Goal: Task Accomplishment & Management: Use online tool/utility

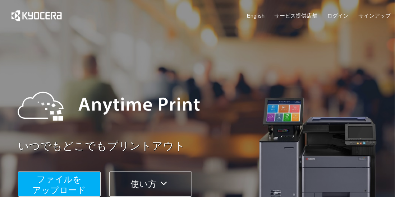
click at [74, 191] on span "ファイルを ​​アップロード" at bounding box center [60, 185] width 54 height 20
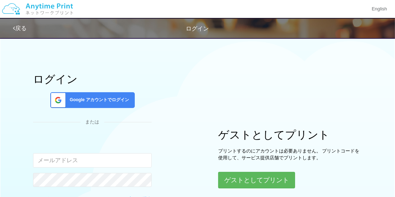
type input "[EMAIL_ADDRESS][DOMAIN_NAME]"
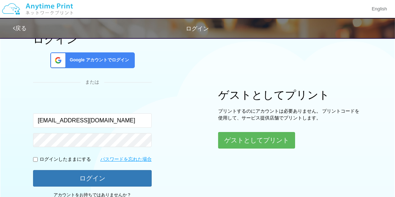
scroll to position [45, 0]
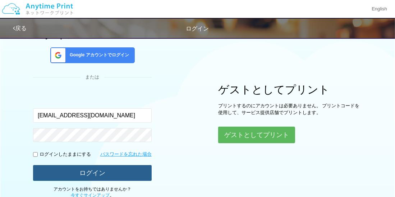
click at [103, 175] on button "ログイン" at bounding box center [92, 173] width 119 height 16
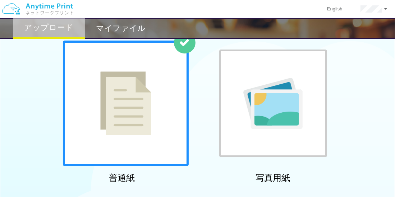
click at [129, 105] on img at bounding box center [125, 104] width 51 height 64
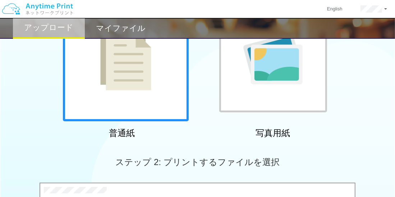
scroll to position [270, 0]
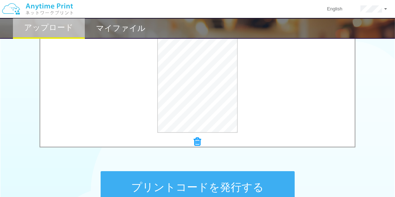
click at [258, 179] on button "プリントコードを発行する" at bounding box center [198, 187] width 194 height 32
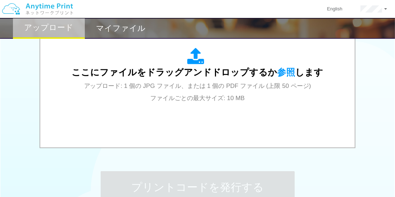
scroll to position [0, 0]
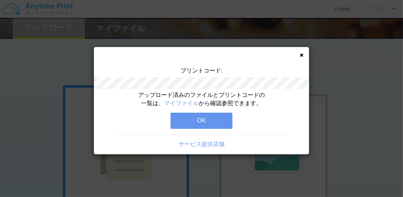
click at [216, 117] on button "OK" at bounding box center [201, 121] width 62 height 16
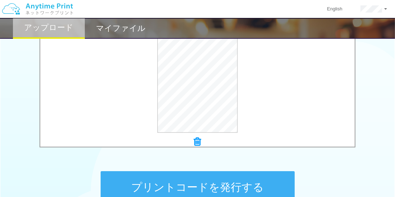
scroll to position [349, 0]
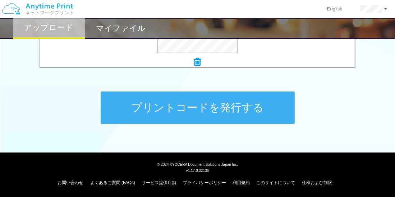
click at [228, 112] on button "プリントコードを発行する" at bounding box center [198, 108] width 194 height 32
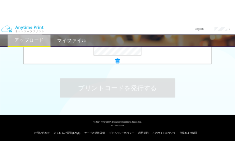
scroll to position [0, 0]
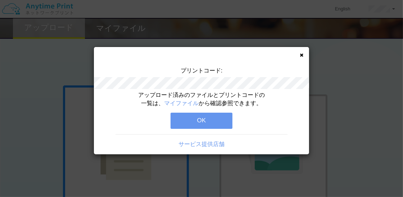
drag, startPoint x: 341, startPoint y: 99, endPoint x: 355, endPoint y: 59, distance: 42.7
click at [341, 99] on div "プリントコード: アップロード済みのファイルとプリントコードの一覧は、 マイファイル から確認参照できます。 OK サービス提供店舗" at bounding box center [201, 98] width 403 height 197
